Goal: Task Accomplishment & Management: Complete application form

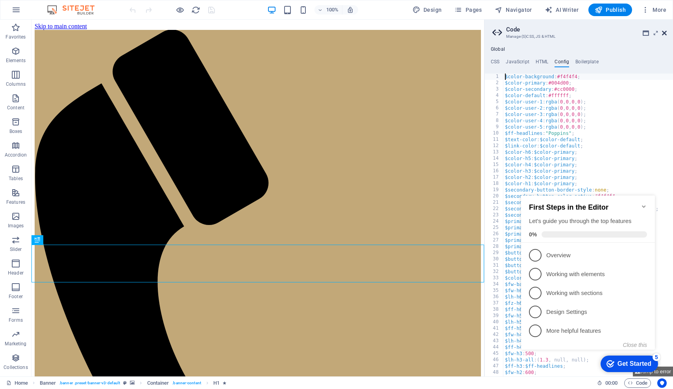
click at [663, 32] on icon at bounding box center [664, 33] width 5 height 6
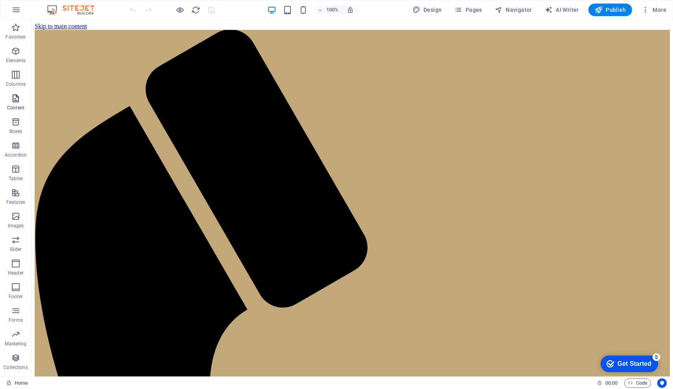
click at [11, 101] on icon "button" at bounding box center [15, 98] width 9 height 9
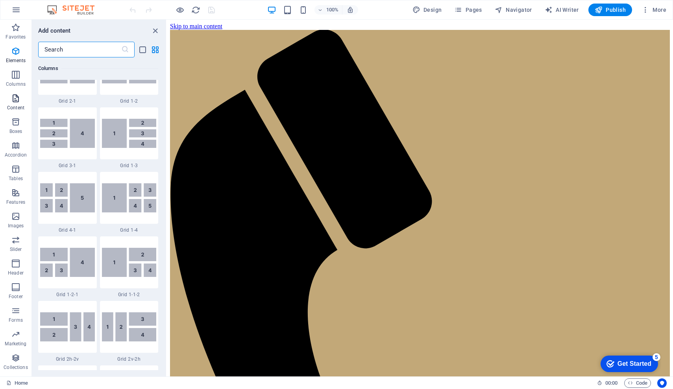
scroll to position [1378, 0]
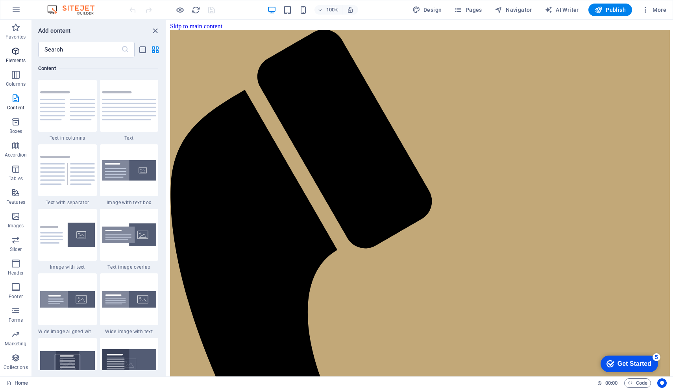
click at [17, 55] on icon "button" at bounding box center [15, 50] width 9 height 9
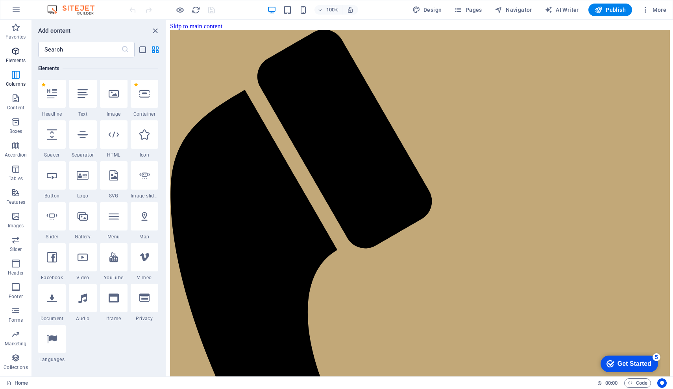
scroll to position [84, 0]
click at [462, 13] on icon "button" at bounding box center [458, 10] width 8 height 8
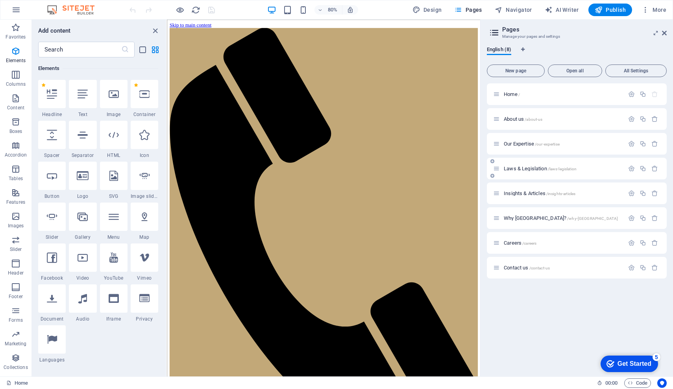
click at [613, 168] on p "Laws & Legislation /laws-legislation" at bounding box center [563, 168] width 118 height 5
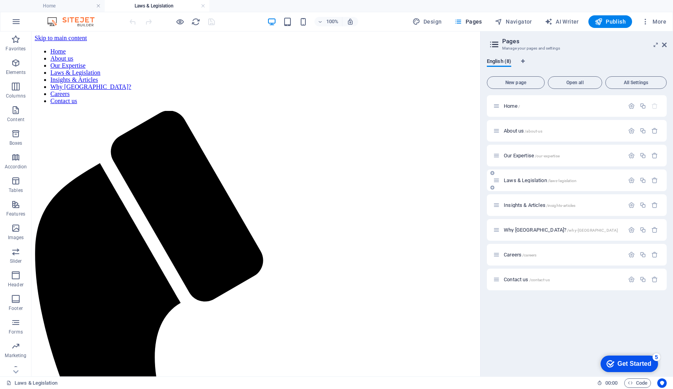
scroll to position [0, 0]
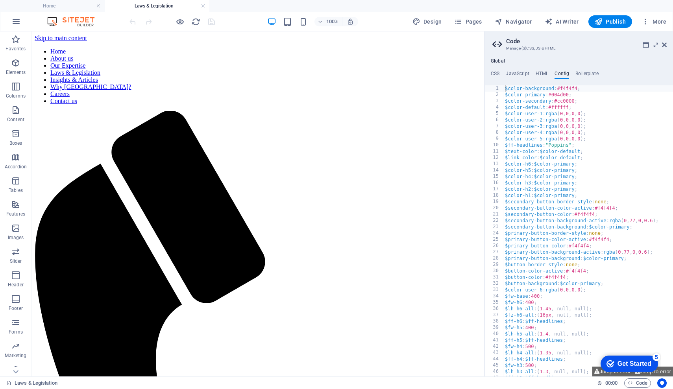
click at [492, 46] on aside "Code Manage (S)CSS, JS & HTML Global CSS JavaScript HTML Config Boilerplate XXX…" at bounding box center [578, 203] width 189 height 345
click at [495, 45] on icon at bounding box center [499, 44] width 12 height 11
click at [480, 22] on span "Pages" at bounding box center [468, 22] width 28 height 8
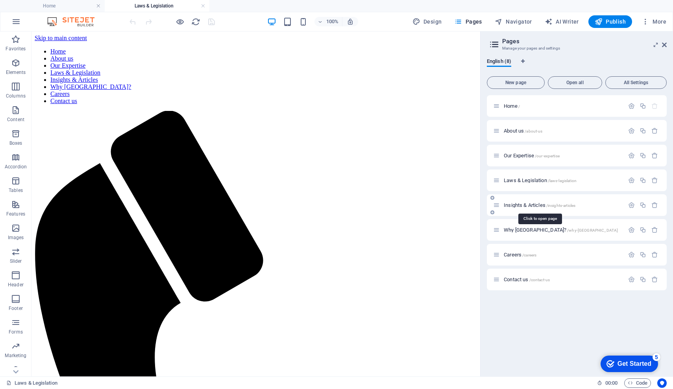
click at [526, 205] on span "Insights & Articles /insights-articles" at bounding box center [540, 205] width 72 height 6
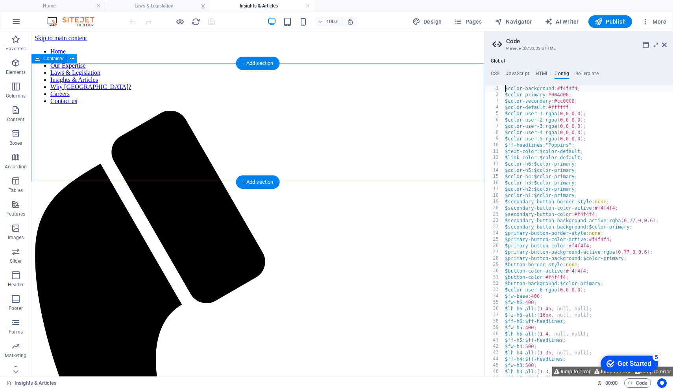
click at [76, 59] on button at bounding box center [71, 58] width 9 height 9
click at [494, 43] on icon at bounding box center [499, 44] width 12 height 11
click at [663, 48] on link at bounding box center [664, 45] width 5 height 7
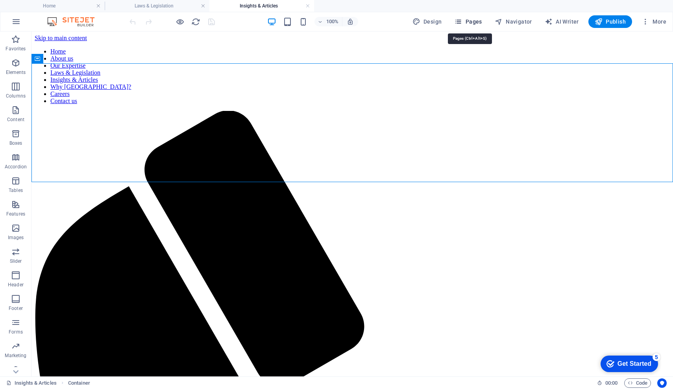
click at [478, 23] on span "Pages" at bounding box center [468, 22] width 28 height 8
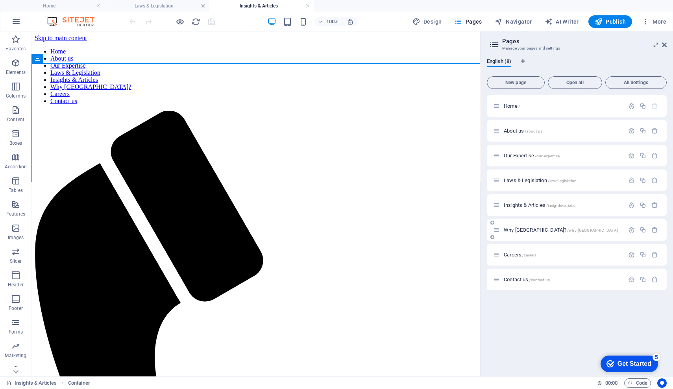
drag, startPoint x: 516, startPoint y: 85, endPoint x: 541, endPoint y: 222, distance: 139.2
click at [541, 220] on div "New page Open all All Settings Home / About us /about-us Our Expertise /our-exp…" at bounding box center [577, 221] width 180 height 297
click at [494, 212] on icon at bounding box center [493, 212] width 4 height 5
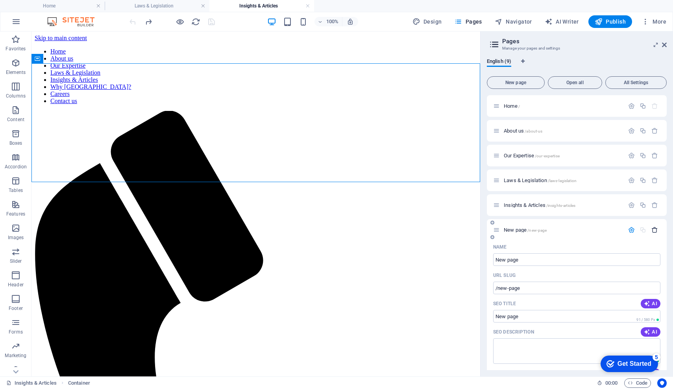
click at [654, 229] on icon "button" at bounding box center [655, 230] width 7 height 7
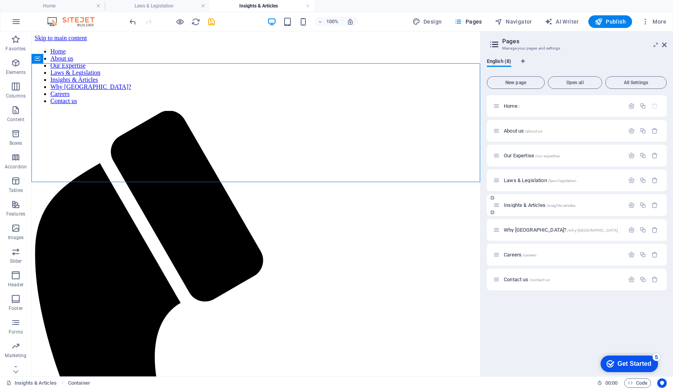
click at [586, 209] on div "Insights & Articles /insights-articles" at bounding box center [558, 205] width 131 height 9
click at [630, 206] on icon "button" at bounding box center [631, 205] width 7 height 7
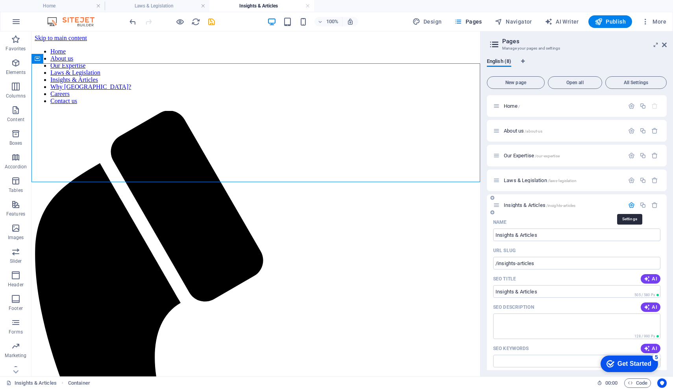
click at [630, 206] on icon "button" at bounding box center [631, 205] width 7 height 7
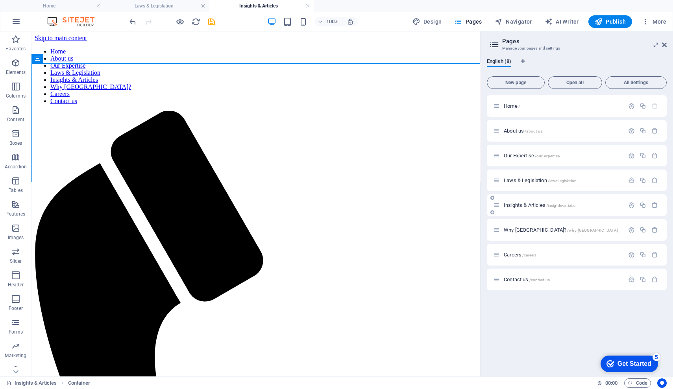
click at [493, 214] on icon at bounding box center [493, 212] width 4 height 5
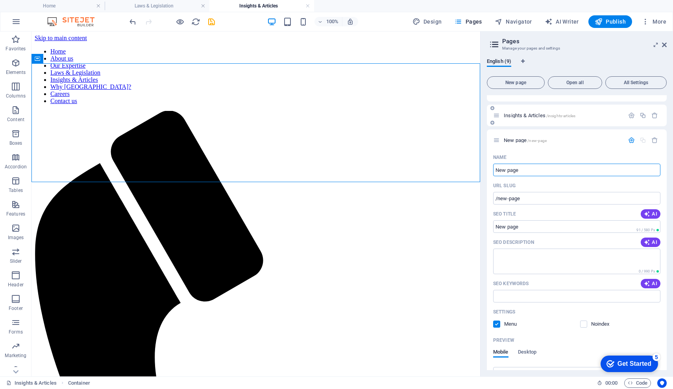
scroll to position [100, 0]
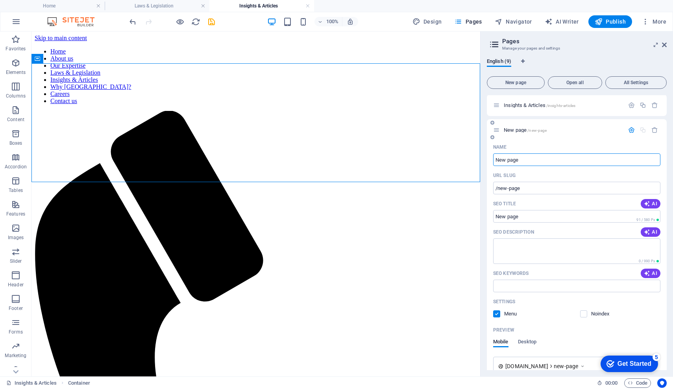
paste input "Divorce and Debts in Mauritius: Understanding Liability Under Communauté des Bi…"
type input "Divorce and Debts in Mauritius: Understanding Liability Under Communauté des Bi…"
type input "/divorce-and-debts-in-mauritius-understanding-liability-under-communaute-des-bi…"
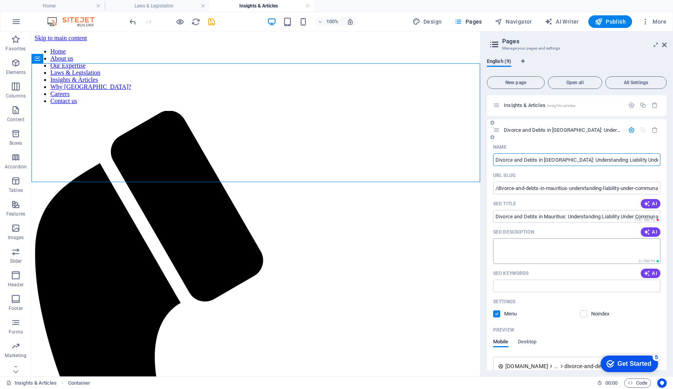
click at [522, 246] on textarea "SEO Description" at bounding box center [576, 252] width 167 height 26
click at [508, 247] on textarea "SEO Description" at bounding box center [576, 252] width 167 height 26
paste textarea "Divorce and debts in Mauritius: learn how community of property (communauté des…"
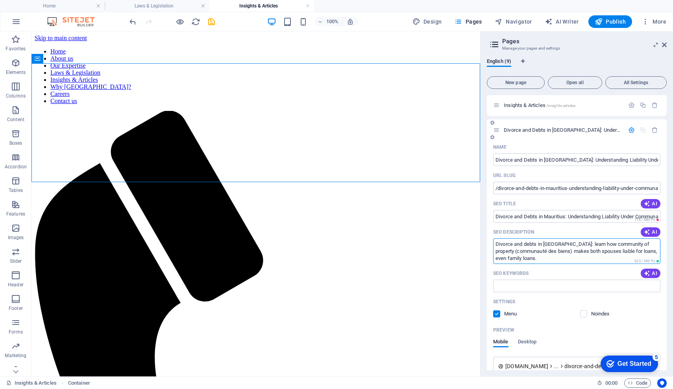
type textarea "Divorce and debts in Mauritius: learn how community of property (communauté des…"
click at [511, 289] on input "SEO Keywords" at bounding box center [576, 286] width 167 height 13
click at [533, 285] on input "SEO Keywords" at bounding box center [576, 286] width 167 height 13
paste input "divorce lawyer Mauritius divorce and debts Mauritius communauté des biens Mauri…"
type input "divorce lawyer Mauritius divorce and debts Mauritius communauté des biens Mauri…"
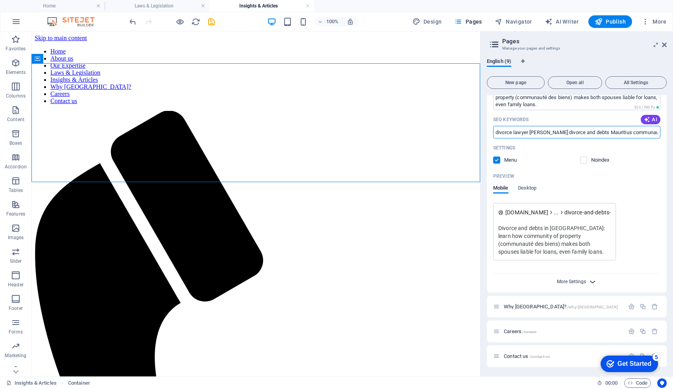
scroll to position [254, 0]
click at [582, 282] on span "More Settings" at bounding box center [571, 282] width 29 height 6
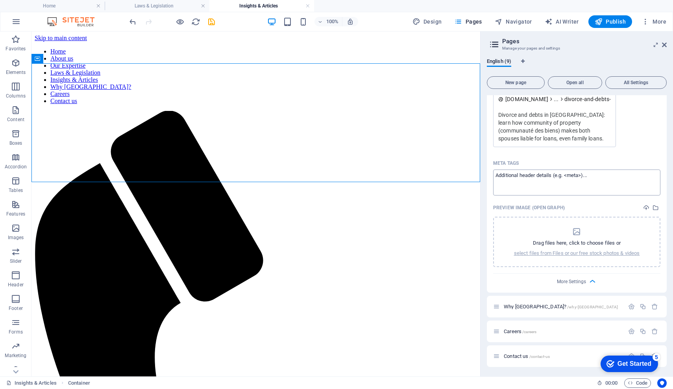
scroll to position [367, 0]
click at [564, 183] on textarea "Meta tags ​" at bounding box center [576, 183] width 167 height 26
click at [559, 240] on p "Drag files here, click to choose files or" at bounding box center [577, 243] width 88 height 7
click at [565, 187] on textarea "Meta tags ​" at bounding box center [576, 183] width 167 height 26
click at [621, 363] on div "Get Started" at bounding box center [635, 364] width 34 height 7
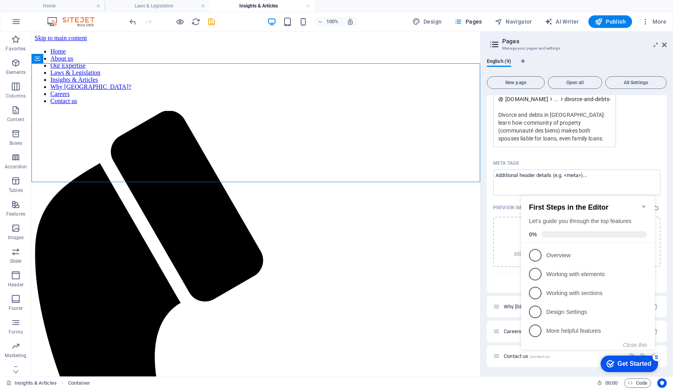
click at [621, 363] on div "Get Started" at bounding box center [635, 364] width 34 height 7
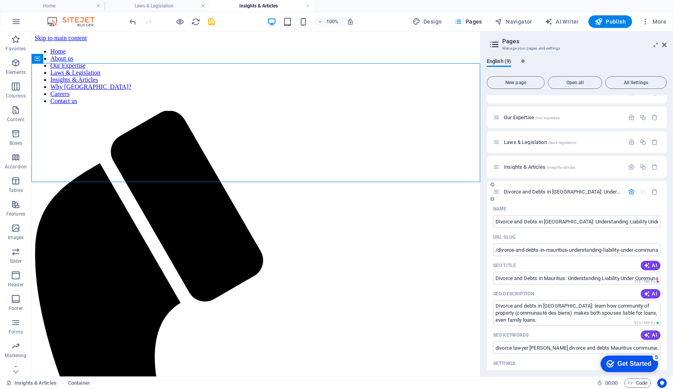
scroll to position [41, 0]
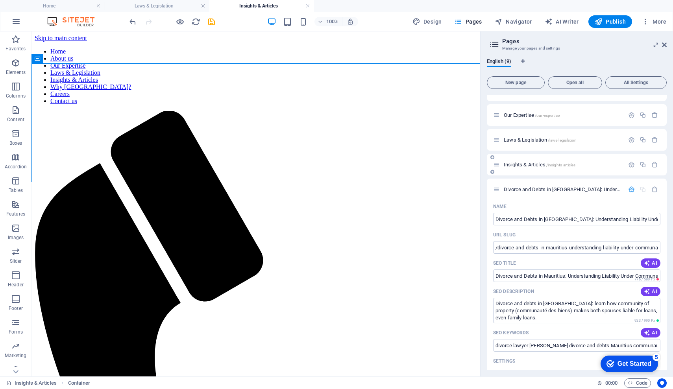
drag, startPoint x: 527, startPoint y: 189, endPoint x: 531, endPoint y: 167, distance: 21.9
click at [531, 167] on div "Home / About us /about-us Our Expertise /our-expertise Laws & Legislation /laws…" at bounding box center [577, 374] width 180 height 639
click at [498, 189] on icon at bounding box center [496, 189] width 7 height 7
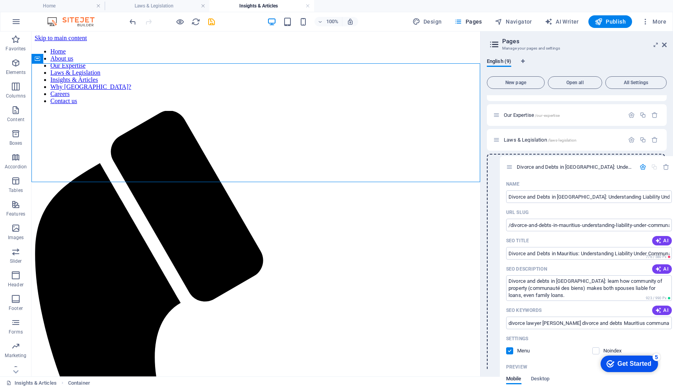
drag, startPoint x: 498, startPoint y: 189, endPoint x: 512, endPoint y: 164, distance: 28.2
click at [512, 164] on div "Home / About us /about-us Our Expertise /our-expertise Laws & Legislation /laws…" at bounding box center [577, 374] width 180 height 639
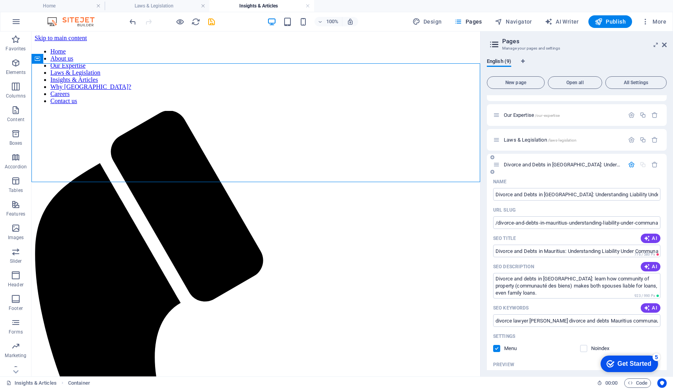
drag, startPoint x: 512, startPoint y: 163, endPoint x: 511, endPoint y: 264, distance: 100.8
click at [511, 264] on div "Divorce and Debts in Mauritius: Understanding Liability Under Communauté des Bi…" at bounding box center [577, 374] width 180 height 441
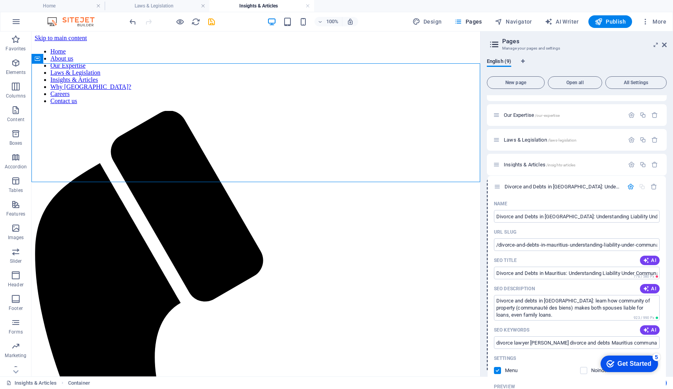
drag, startPoint x: 496, startPoint y: 165, endPoint x: 496, endPoint y: 190, distance: 24.8
click at [496, 191] on div "Home / About us /about-us Our Expertise /our-expertise Laws & Legislation /laws…" at bounding box center [577, 374] width 180 height 639
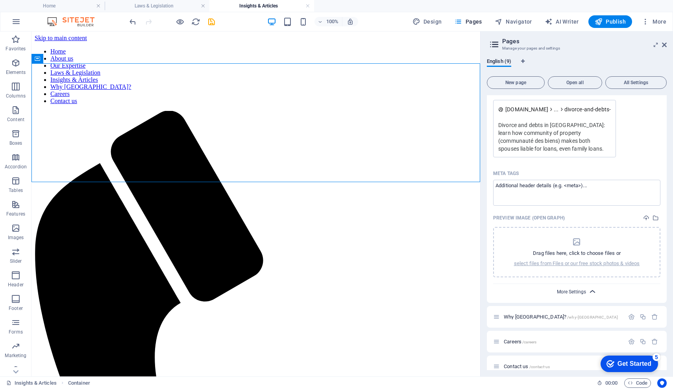
click at [579, 292] on span "More Settings" at bounding box center [571, 292] width 29 height 6
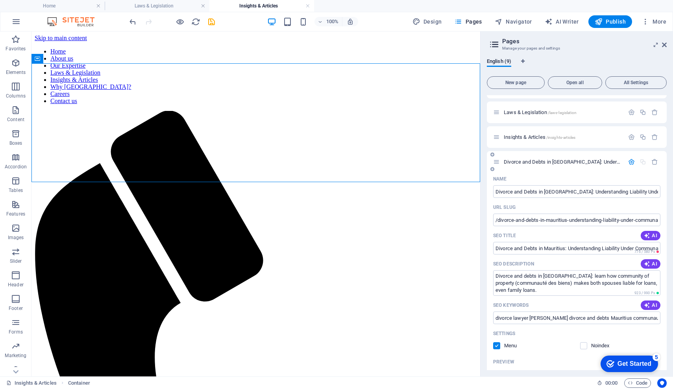
scroll to position [67, 0]
click at [631, 164] on icon "button" at bounding box center [631, 162] width 7 height 7
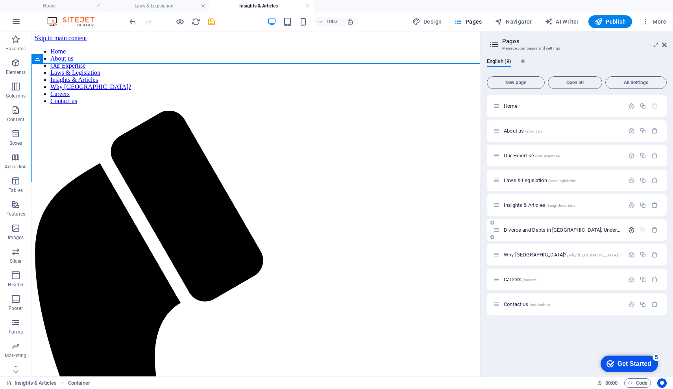
scroll to position [0, 0]
click at [654, 232] on icon "button" at bounding box center [655, 230] width 7 height 7
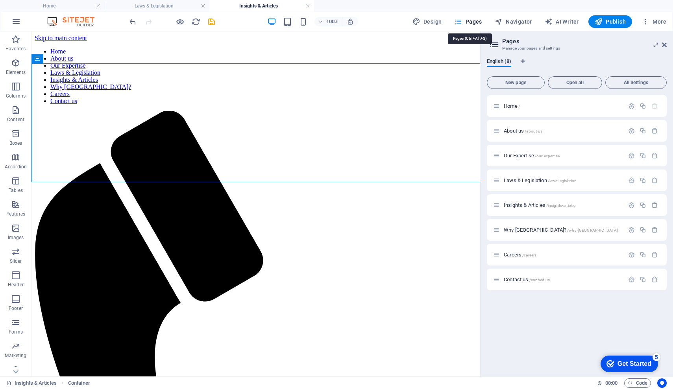
click at [477, 22] on span "Pages" at bounding box center [468, 22] width 28 height 8
click at [523, 80] on span "New page" at bounding box center [516, 82] width 51 height 5
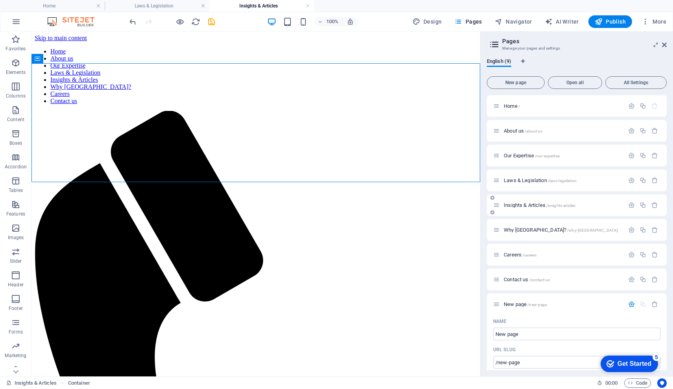
drag, startPoint x: 518, startPoint y: 305, endPoint x: 532, endPoint y: 215, distance: 90.8
click at [532, 214] on div "Home / About us /about-us Our Expertise /our-expertise Laws & Legislation /laws…" at bounding box center [577, 342] width 180 height 495
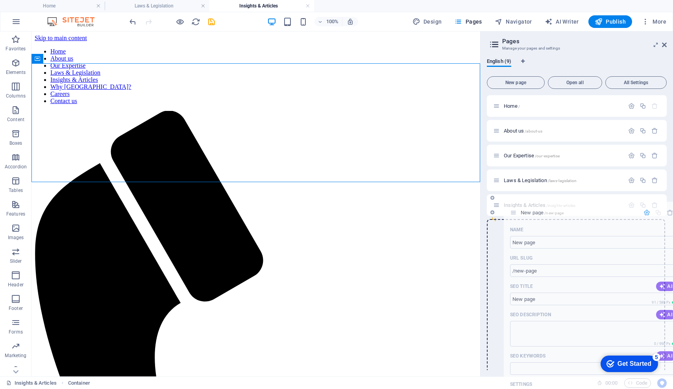
drag, startPoint x: 499, startPoint y: 304, endPoint x: 516, endPoint y: 210, distance: 95.6
click at [516, 210] on div "Home / About us /about-us Our Expertise /our-expertise Laws & Legislation /laws…" at bounding box center [577, 192] width 180 height 195
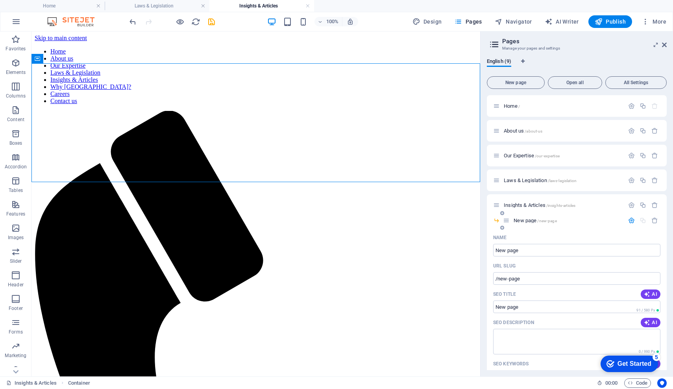
click at [522, 220] on span "New page /new-page" at bounding box center [535, 221] width 43 height 6
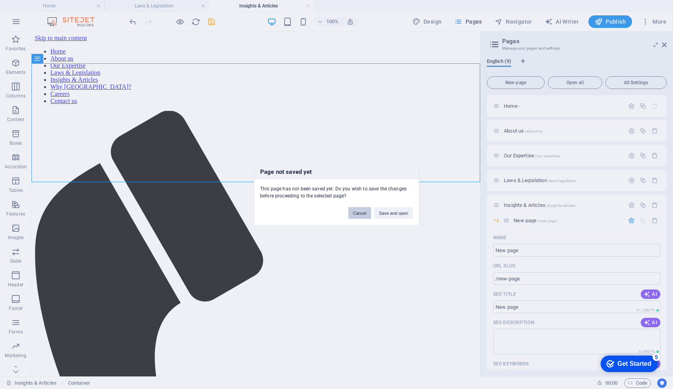
click at [357, 213] on button "Cancel" at bounding box center [359, 213] width 23 height 12
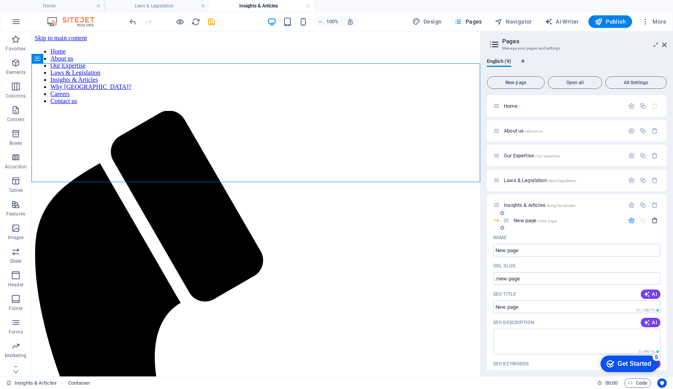
click at [653, 221] on icon "button" at bounding box center [655, 220] width 7 height 7
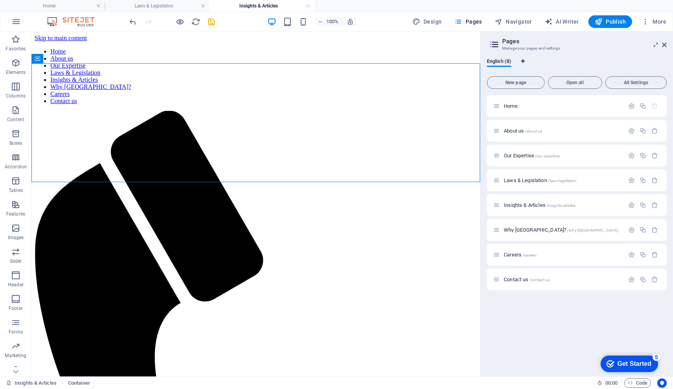
click at [526, 60] on span "Language Tabs" at bounding box center [523, 61] width 5 height 5
select select "41"
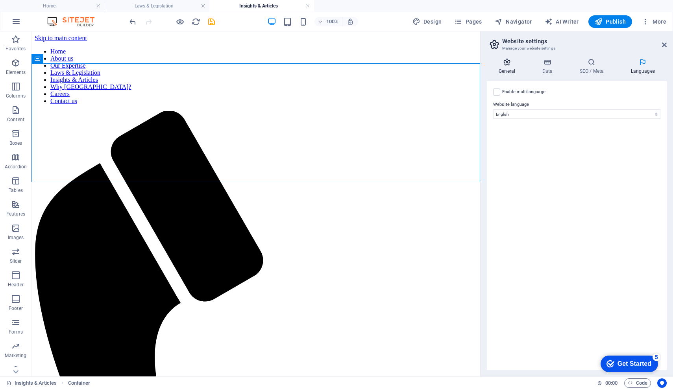
click at [508, 63] on icon at bounding box center [507, 62] width 40 height 8
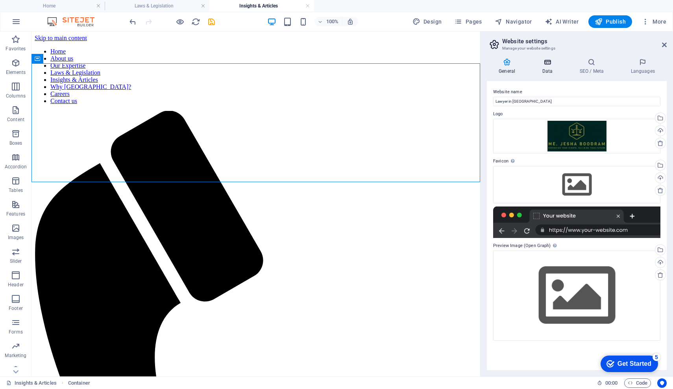
click at [550, 64] on icon at bounding box center [547, 62] width 34 height 8
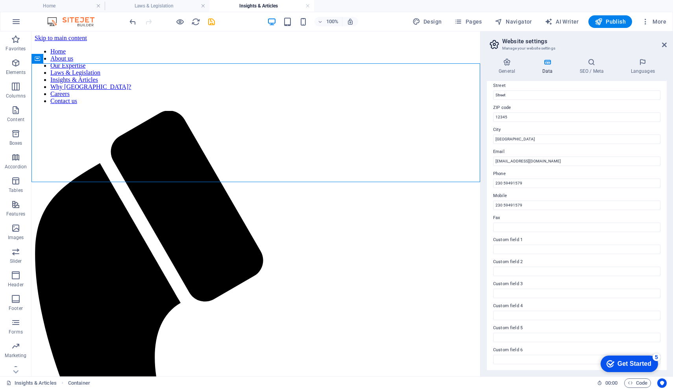
scroll to position [88, 0]
click at [665, 45] on icon at bounding box center [664, 45] width 5 height 6
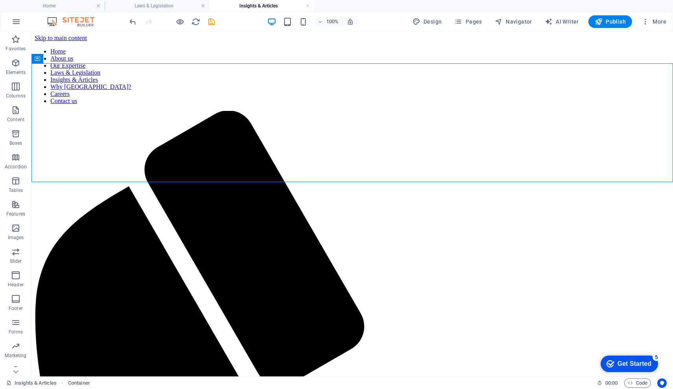
click at [89, 48] on nav "Home About us Our Expertise Laws & Legislation Insights & Articles Why [GEOGRAP…" at bounding box center [352, 76] width 635 height 57
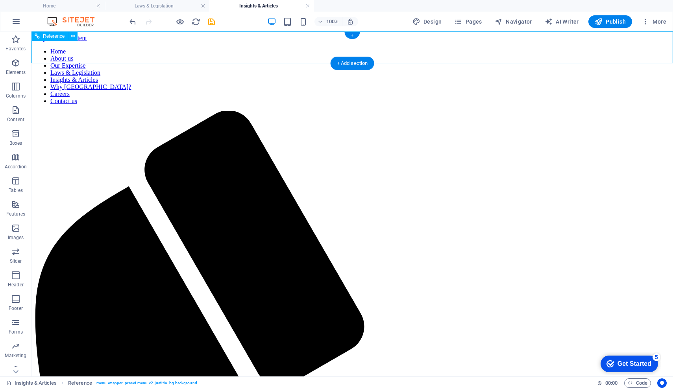
click at [91, 50] on nav "Home About us Our Expertise Laws & Legislation Insights & Articles Why [GEOGRAP…" at bounding box center [352, 76] width 635 height 57
click at [206, 48] on nav "Home About us Our Expertise Laws & Legislation Insights & Articles Why [GEOGRAP…" at bounding box center [352, 76] width 635 height 57
click at [89, 49] on nav "Home About us Our Expertise Laws & Legislation Insights & Articles Why [GEOGRAP…" at bounding box center [352, 76] width 635 height 57
click at [86, 19] on img at bounding box center [74, 21] width 59 height 9
click at [96, 55] on nav "Home About us Our Expertise Laws & Legislation Insights & Articles Why [GEOGRAP…" at bounding box center [352, 76] width 635 height 57
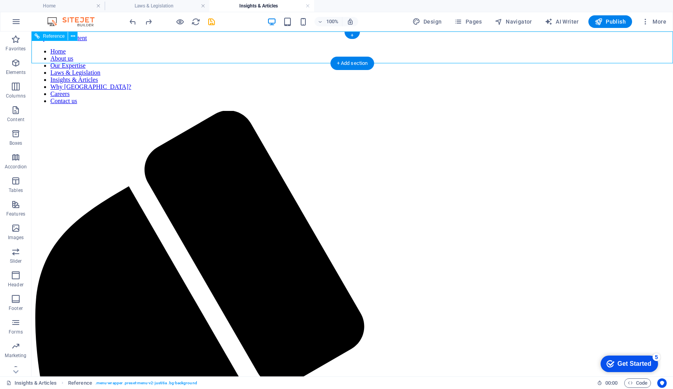
click at [219, 48] on nav "Home About us Our Expertise Laws & Legislation Insights & Articles Why [GEOGRAP…" at bounding box center [352, 76] width 635 height 57
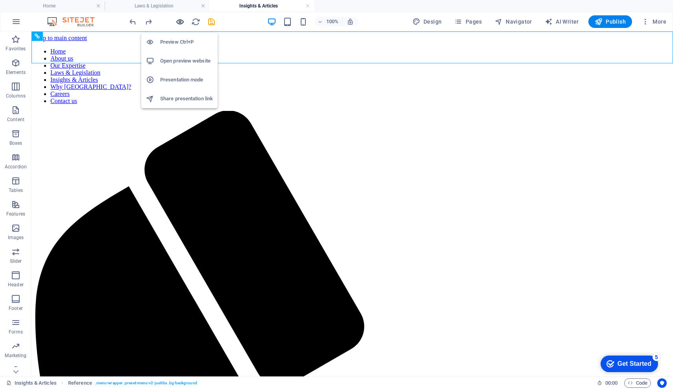
click at [177, 22] on icon "button" at bounding box center [180, 21] width 9 height 9
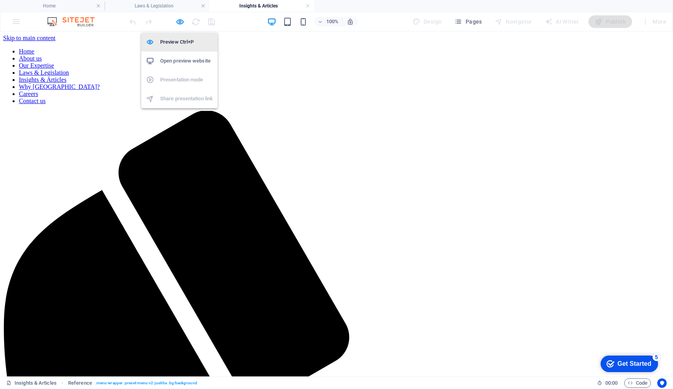
click at [174, 41] on h6 "Preview Ctrl+P" at bounding box center [186, 41] width 53 height 9
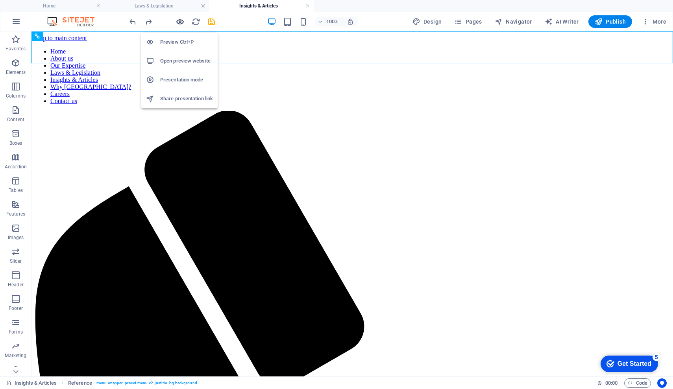
click at [181, 19] on icon "button" at bounding box center [180, 21] width 9 height 9
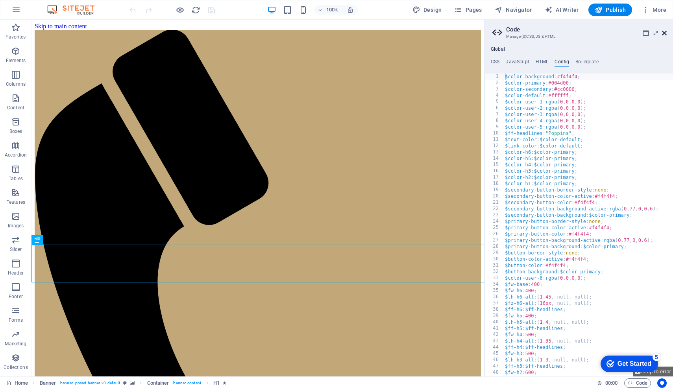
click at [665, 33] on icon at bounding box center [664, 33] width 5 height 6
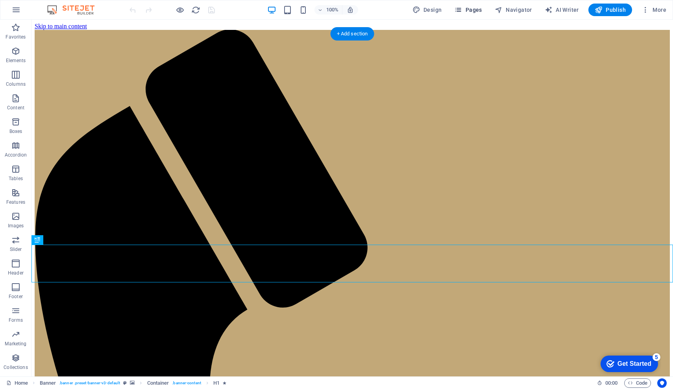
click at [472, 11] on span "Pages" at bounding box center [468, 10] width 28 height 8
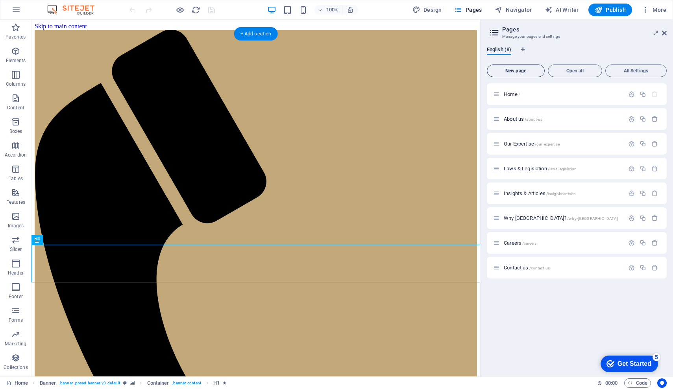
click at [523, 67] on button "New page" at bounding box center [516, 71] width 58 height 13
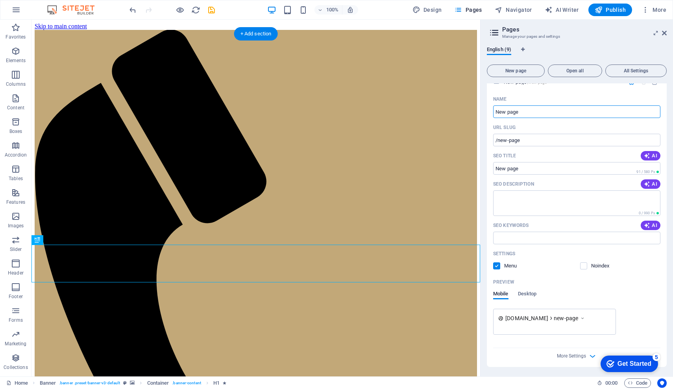
scroll to position [211, 0]
click at [582, 269] on label at bounding box center [583, 266] width 7 height 7
click at [0, 0] on input "checkbox" at bounding box center [0, 0] width 0 height 0
click at [582, 269] on label at bounding box center [583, 266] width 7 height 7
click at [0, 0] on input "checkbox" at bounding box center [0, 0] width 0 height 0
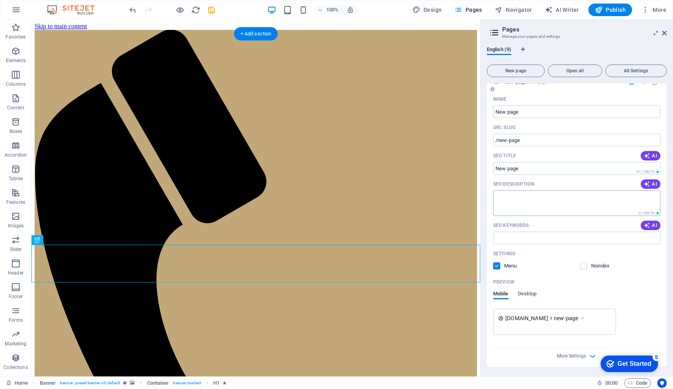
click at [599, 208] on textarea "SEO Description" at bounding box center [576, 204] width 167 height 26
click at [585, 356] on span "More Settings" at bounding box center [571, 357] width 29 height 6
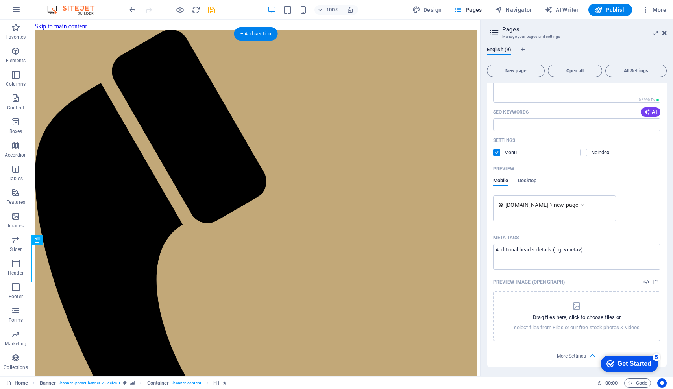
scroll to position [324, 0]
click at [585, 355] on span "More Settings" at bounding box center [571, 357] width 29 height 6
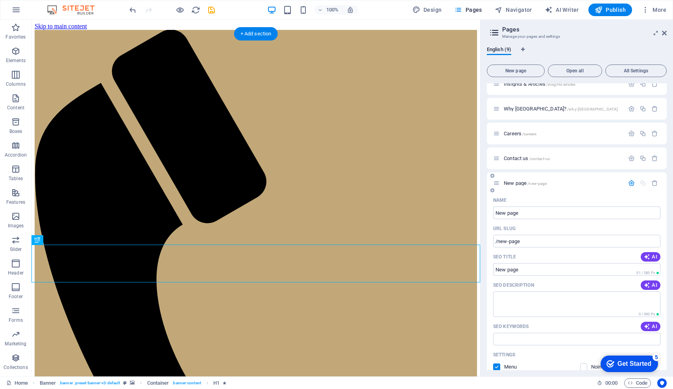
scroll to position [62, 0]
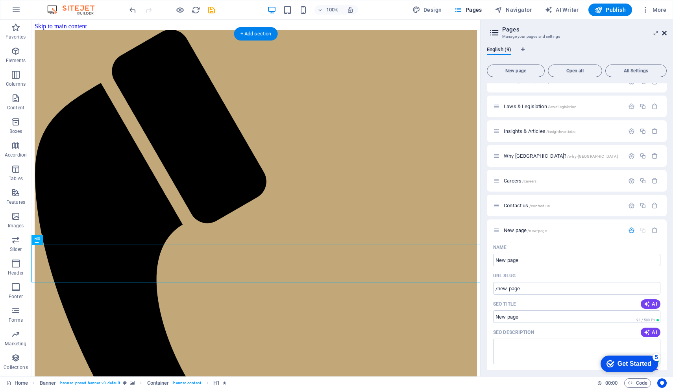
click at [663, 31] on icon at bounding box center [664, 33] width 5 height 6
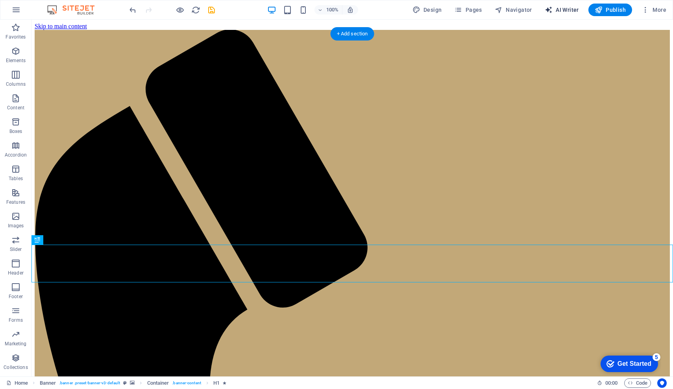
click at [564, 8] on span "AI Writer" at bounding box center [562, 10] width 34 height 8
select select "English"
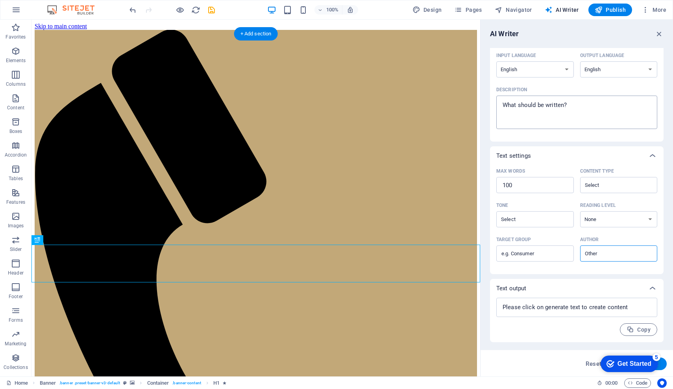
scroll to position [65, 0]
drag, startPoint x: 658, startPoint y: 33, endPoint x: 627, endPoint y: 13, distance: 37.1
click at [658, 33] on icon "button" at bounding box center [659, 34] width 9 height 9
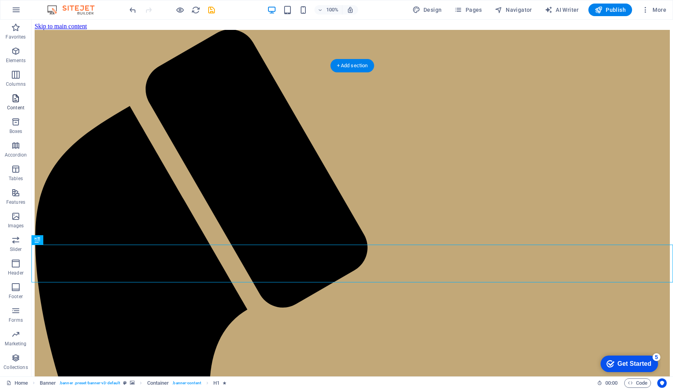
click at [22, 102] on span "Content" at bounding box center [15, 103] width 31 height 19
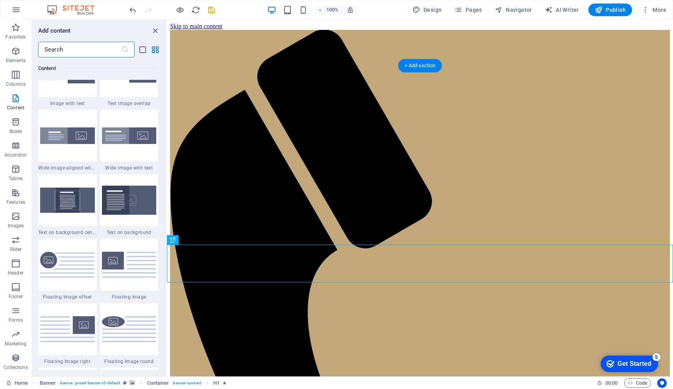
scroll to position [1542, 0]
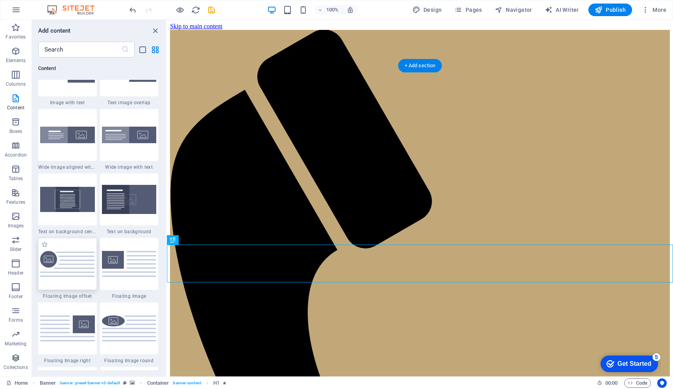
click at [70, 290] on div at bounding box center [67, 264] width 59 height 52
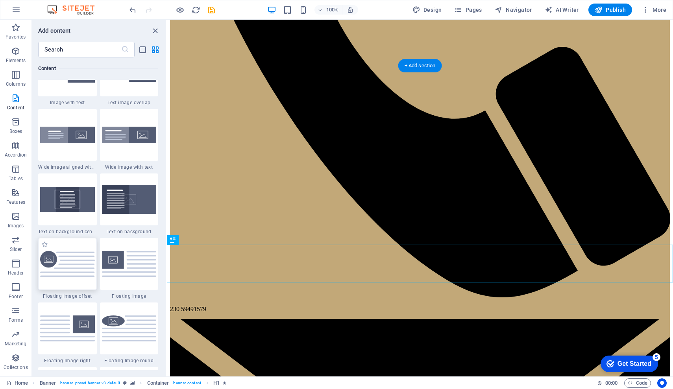
select select "%"
select select "rem"
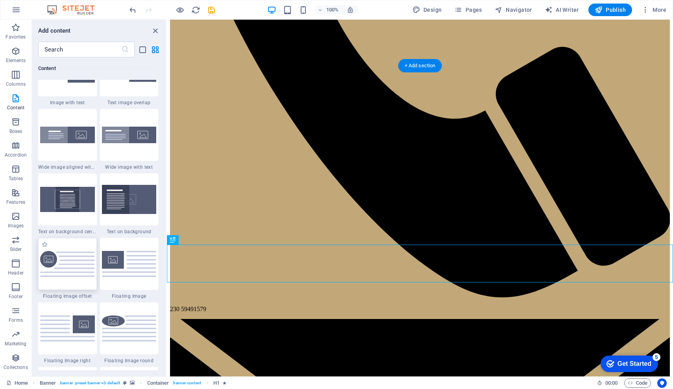
select select "%"
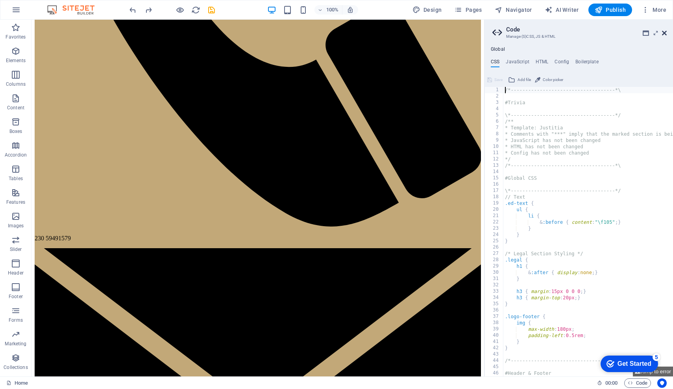
click at [666, 31] on icon at bounding box center [664, 33] width 5 height 6
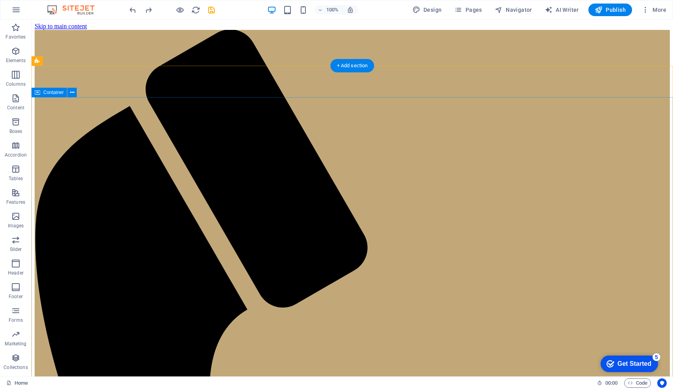
scroll to position [0, 0]
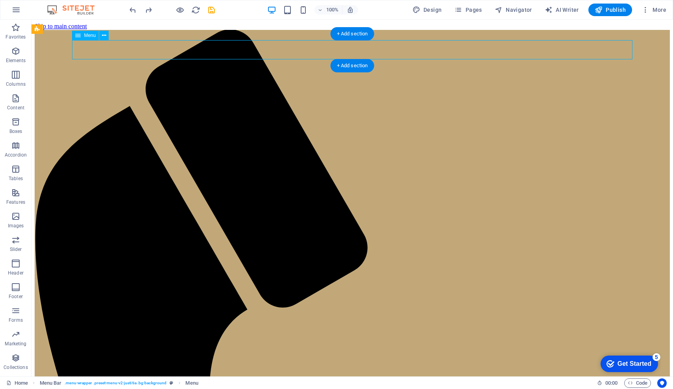
select select
select select "1"
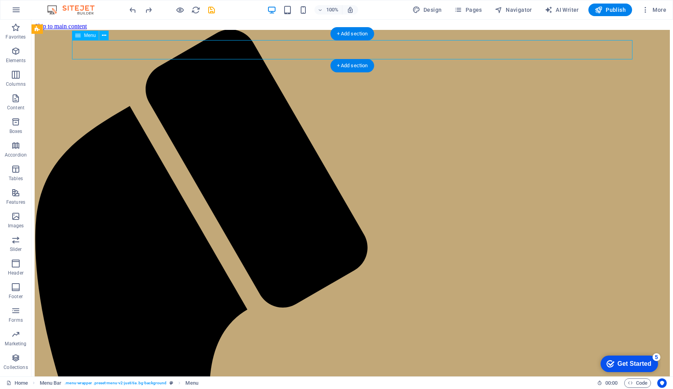
select select
select select "2"
select select
select select "3"
select select
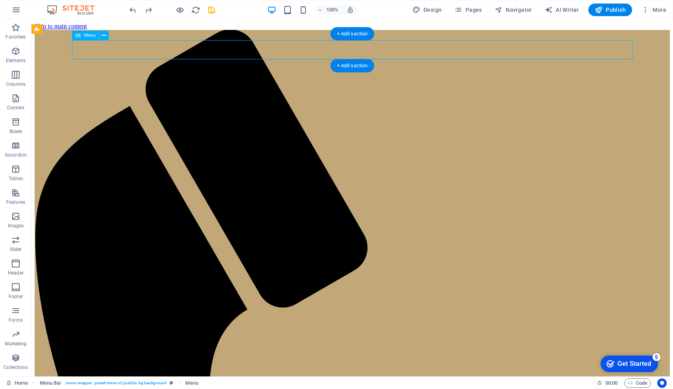
select select "4"
select select
select select "5"
select select
select select "6"
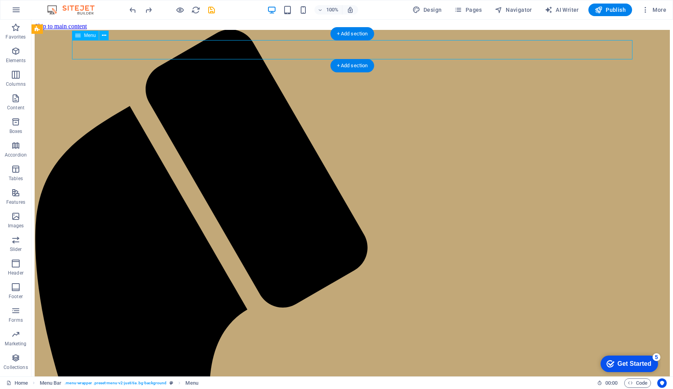
select select
select select "7"
select select
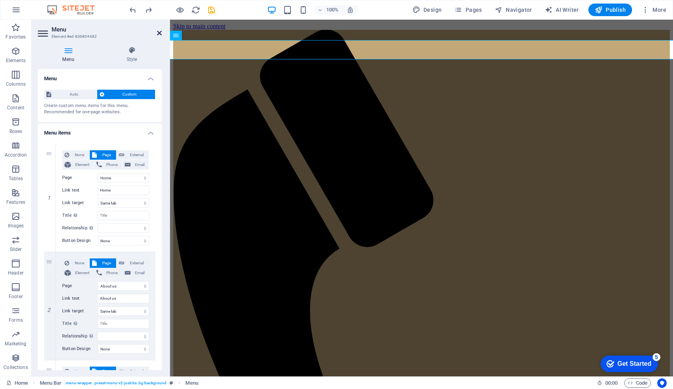
click at [158, 32] on icon at bounding box center [159, 33] width 5 height 6
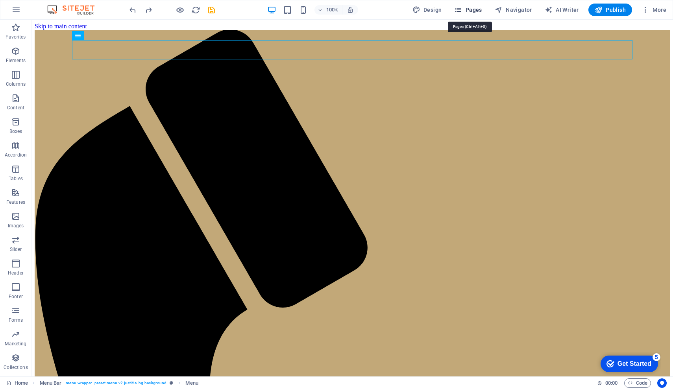
click at [469, 6] on span "Pages" at bounding box center [468, 10] width 28 height 8
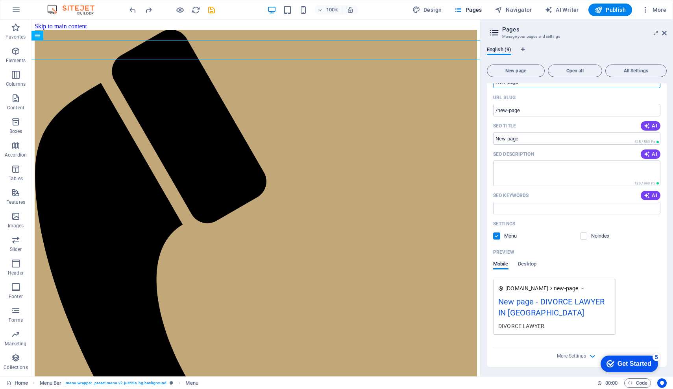
scroll to position [241, 0]
click at [632, 167] on textarea "SEO Description" at bounding box center [576, 174] width 167 height 26
type textarea "d"
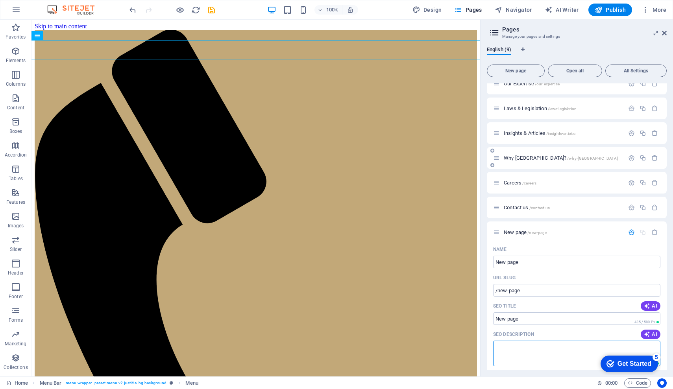
scroll to position [93, 0]
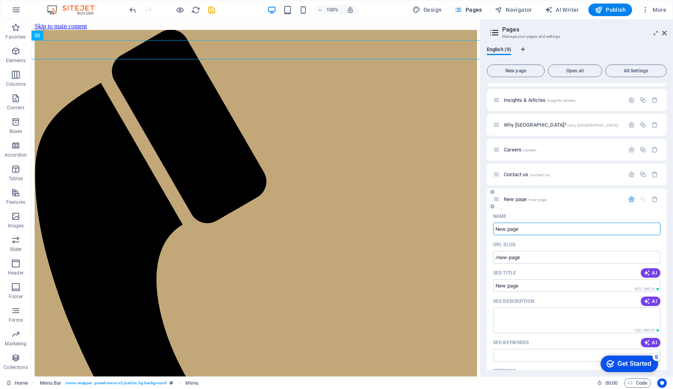
click at [527, 224] on input "New page" at bounding box center [576, 229] width 167 height 13
paste input "Divorce & Debts in [GEOGRAPHIC_DATA] | Community of Property"
type input "Divorce & Debts in [GEOGRAPHIC_DATA] | Community of Property"
type input "/divorce-debts-in-mauritius-community-of-property"
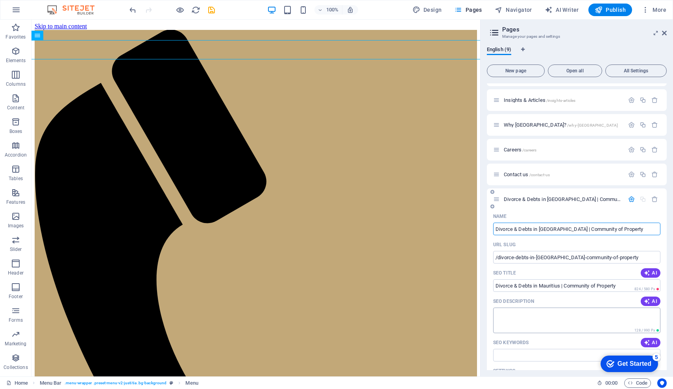
click at [517, 310] on textarea "SEO Description" at bounding box center [576, 321] width 167 height 26
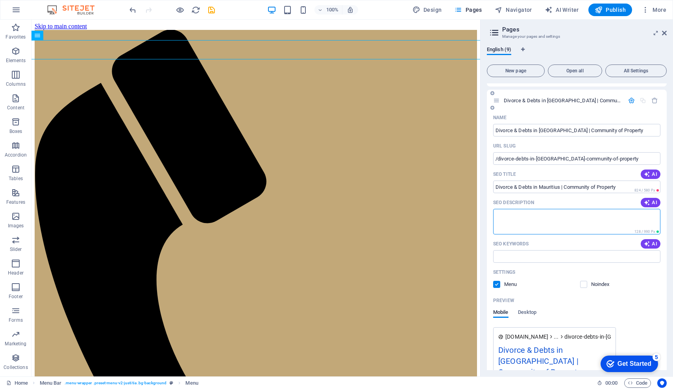
scroll to position [193, 0]
click at [548, 220] on textarea "SEO Description" at bounding box center [576, 222] width 167 height 26
paste textarea "Divorce and debts in Mauritius: learn how communauté des biens makes both spous…"
type textarea "Divorce and debts in Mauritius: learn how communauté des biens makes both spous…"
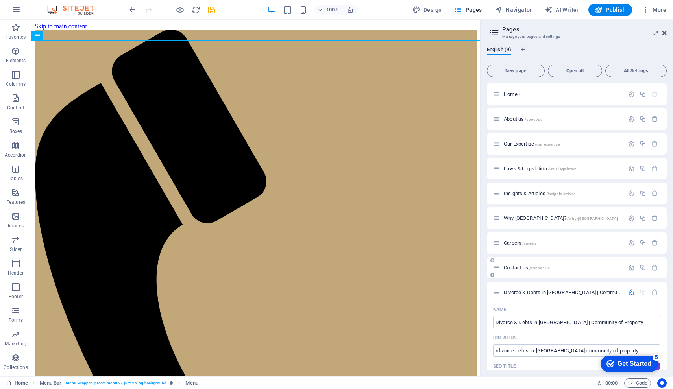
scroll to position [0, 0]
click at [609, 13] on span "Publish" at bounding box center [610, 10] width 31 height 8
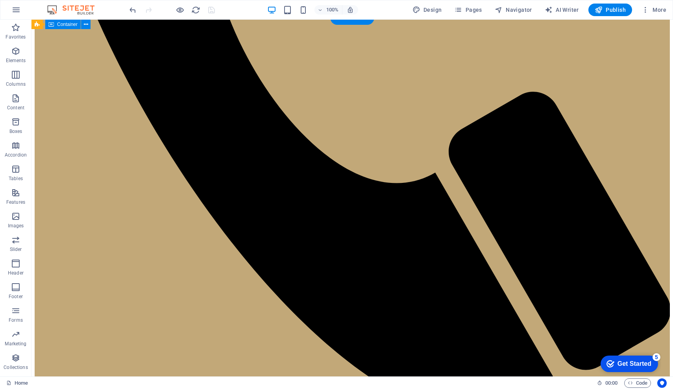
scroll to position [462, 0]
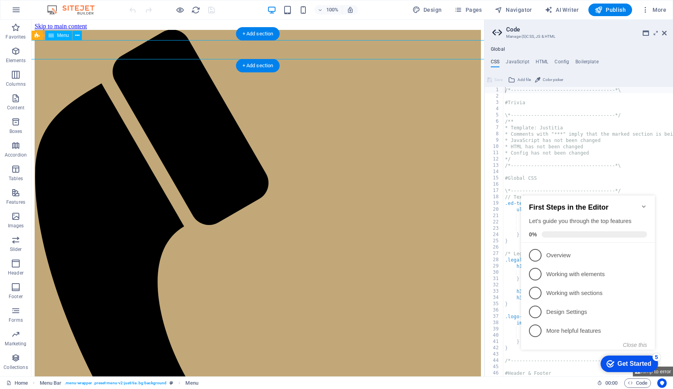
select select
select select "1"
select select
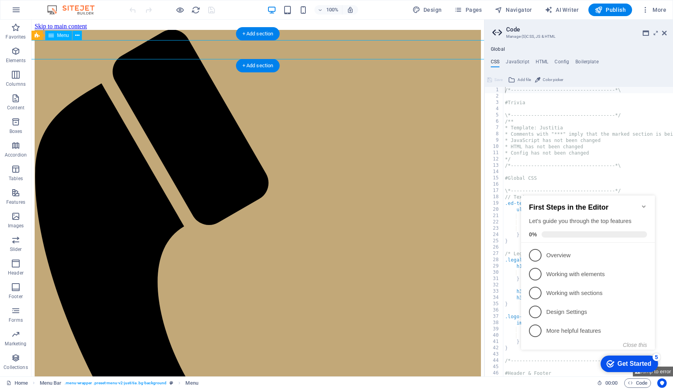
select select "2"
select select
select select "3"
select select
select select "4"
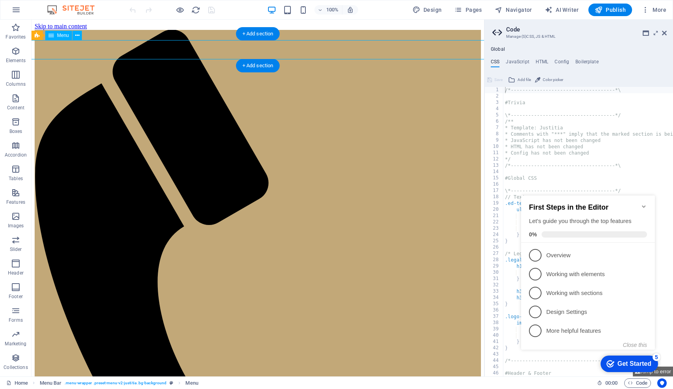
select select
select select "5"
select select
select select "6"
select select
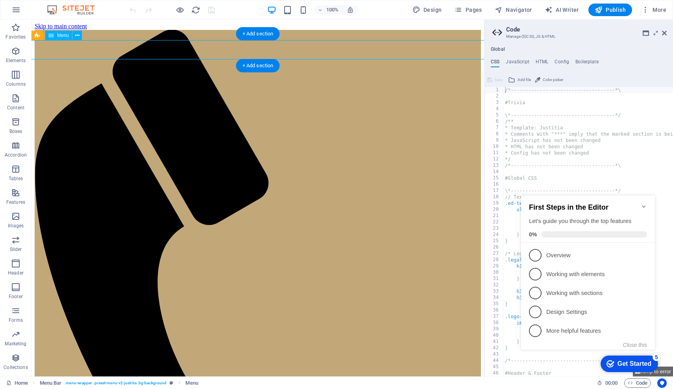
select select "7"
select select
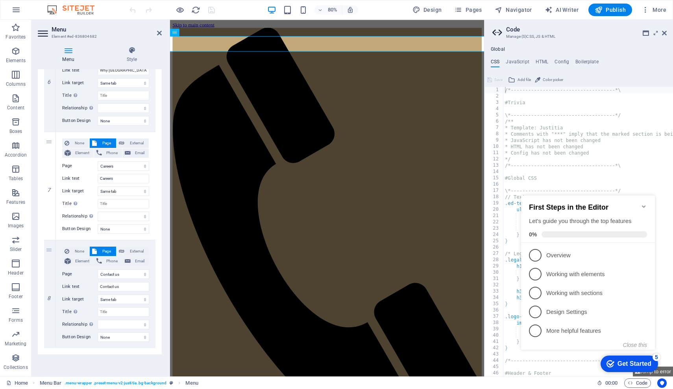
scroll to position [661, 0]
